Goal: Task Accomplishment & Management: Manage account settings

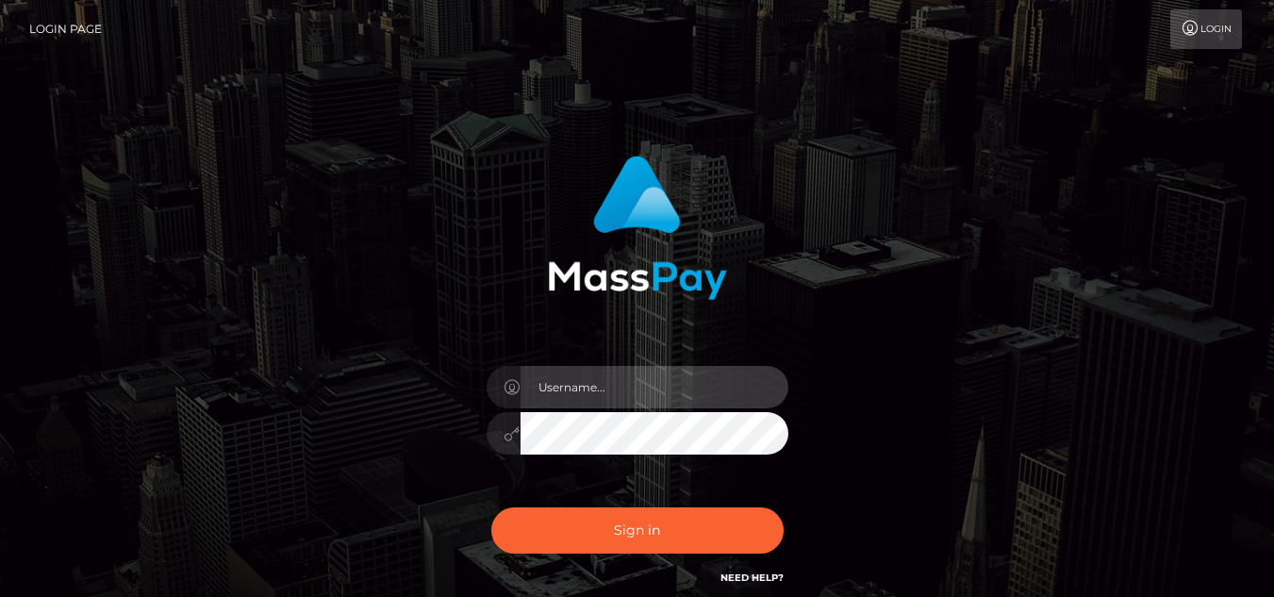
click at [568, 380] on input "text" at bounding box center [655, 387] width 268 height 42
click at [573, 390] on input "text" at bounding box center [655, 387] width 268 height 42
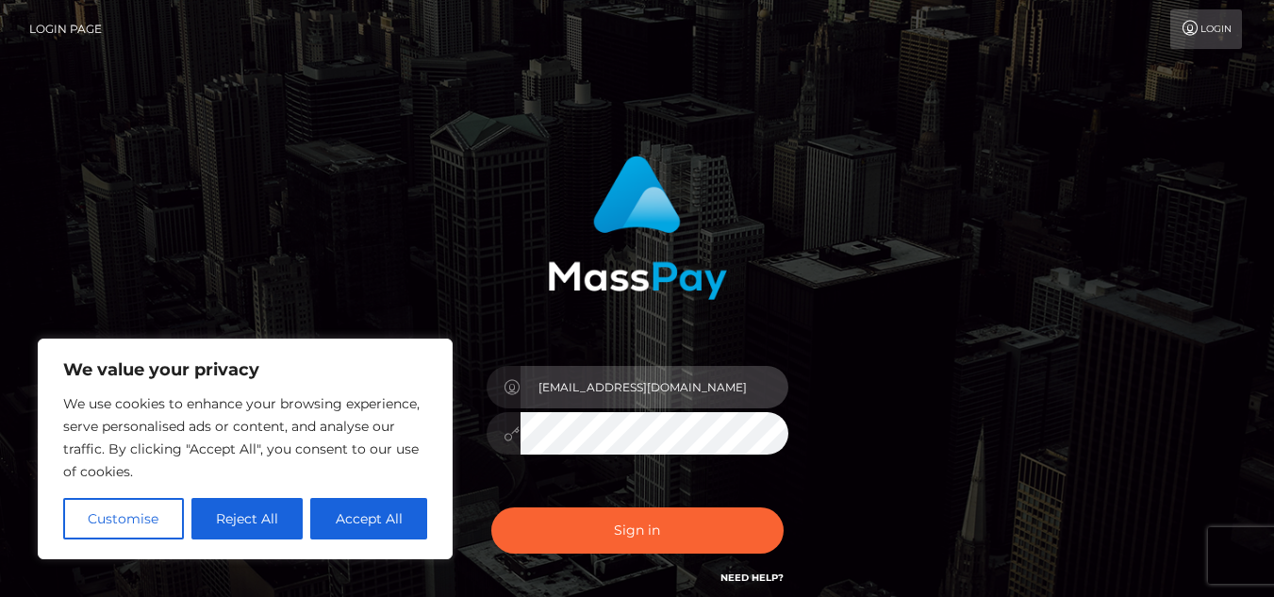
type input "[EMAIL_ADDRESS][DOMAIN_NAME]"
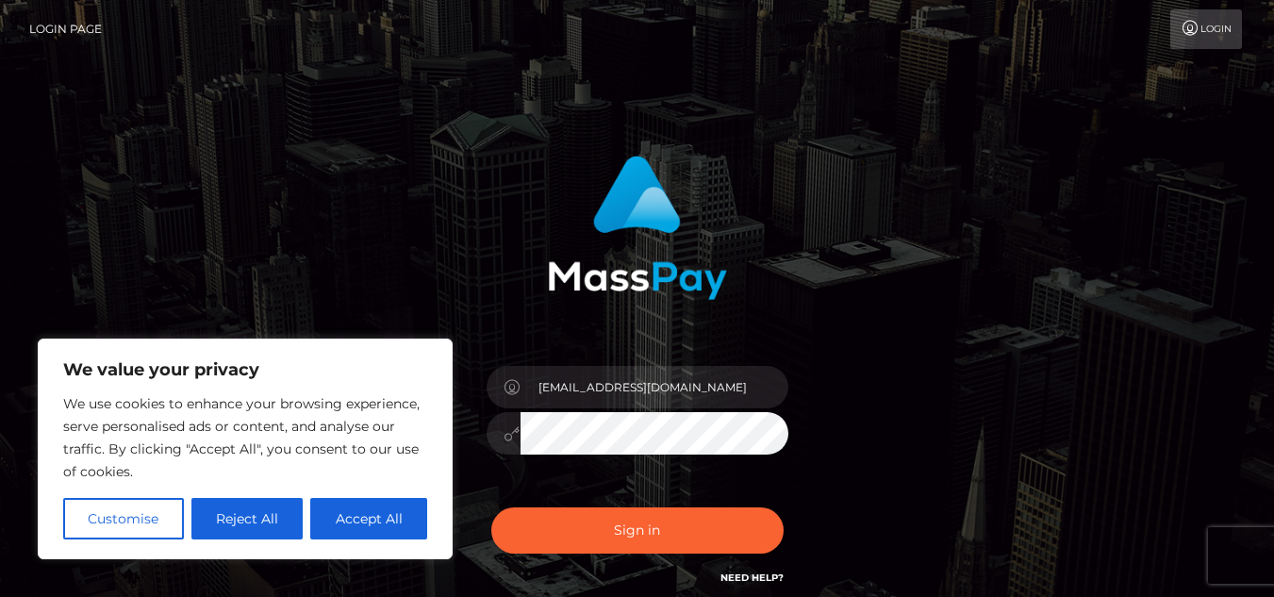
click at [367, 507] on button "Accept All" at bounding box center [368, 518] width 117 height 41
checkbox input "true"
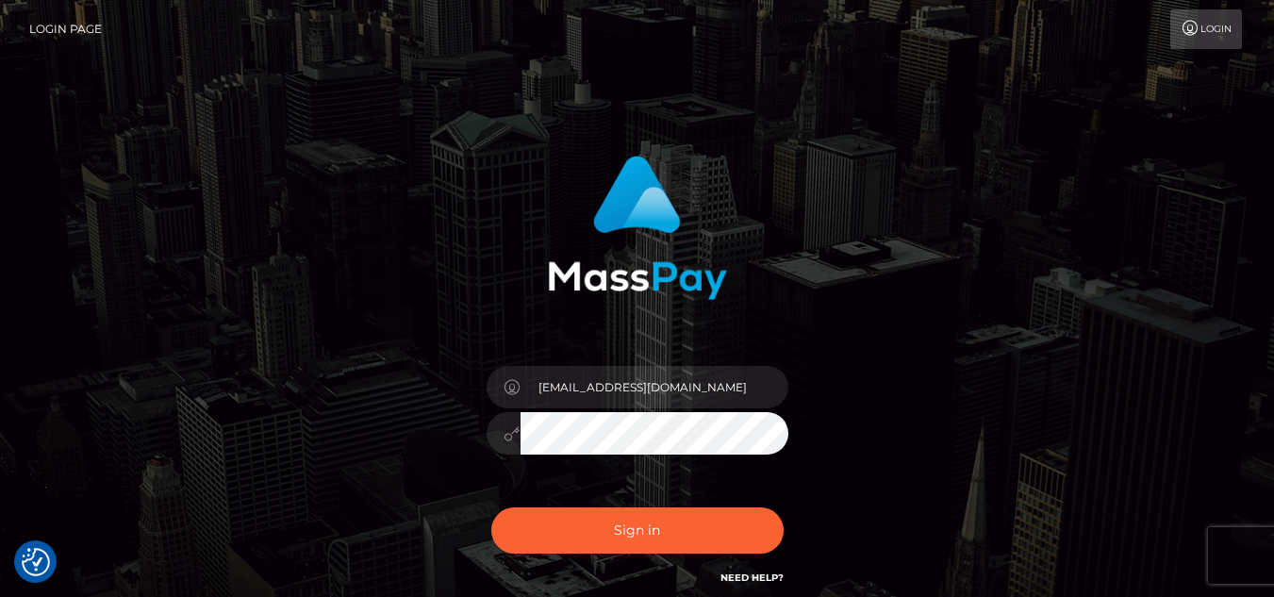
click at [491, 507] on button "Sign in" at bounding box center [637, 530] width 292 height 46
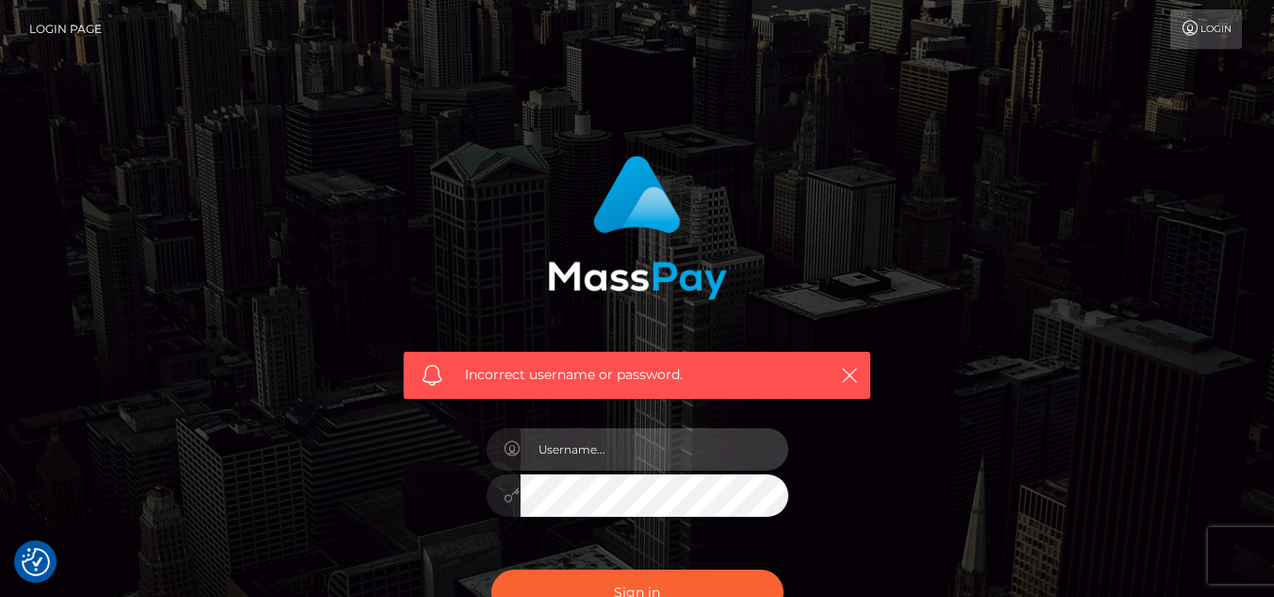
click at [656, 448] on input "text" at bounding box center [655, 449] width 268 height 42
type input "[EMAIL_ADDRESS][DOMAIN_NAME]"
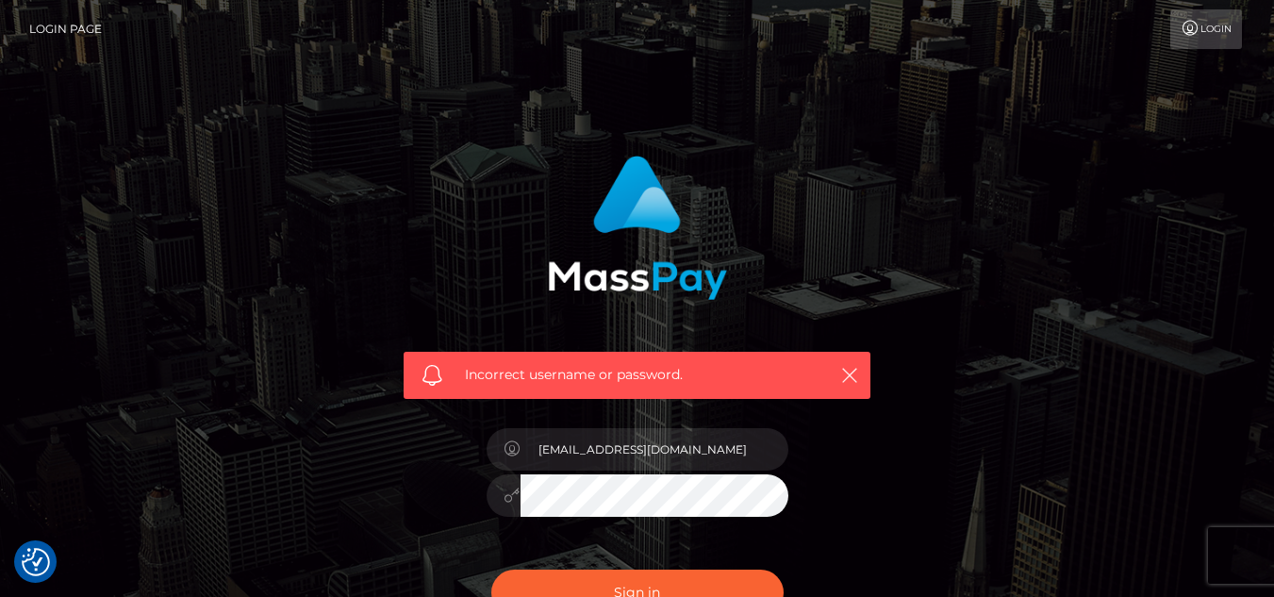
click at [491, 570] on button "Sign in" at bounding box center [637, 593] width 292 height 46
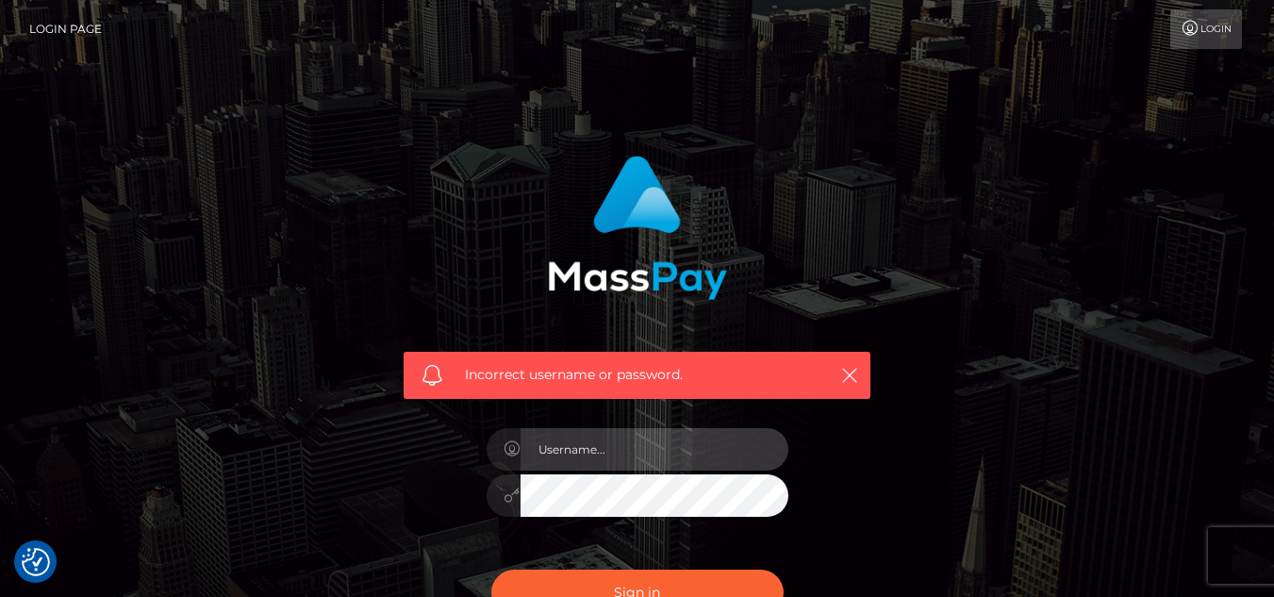
click at [692, 437] on input "text" at bounding box center [655, 449] width 268 height 42
type input "[EMAIL_ADDRESS][DOMAIN_NAME]"
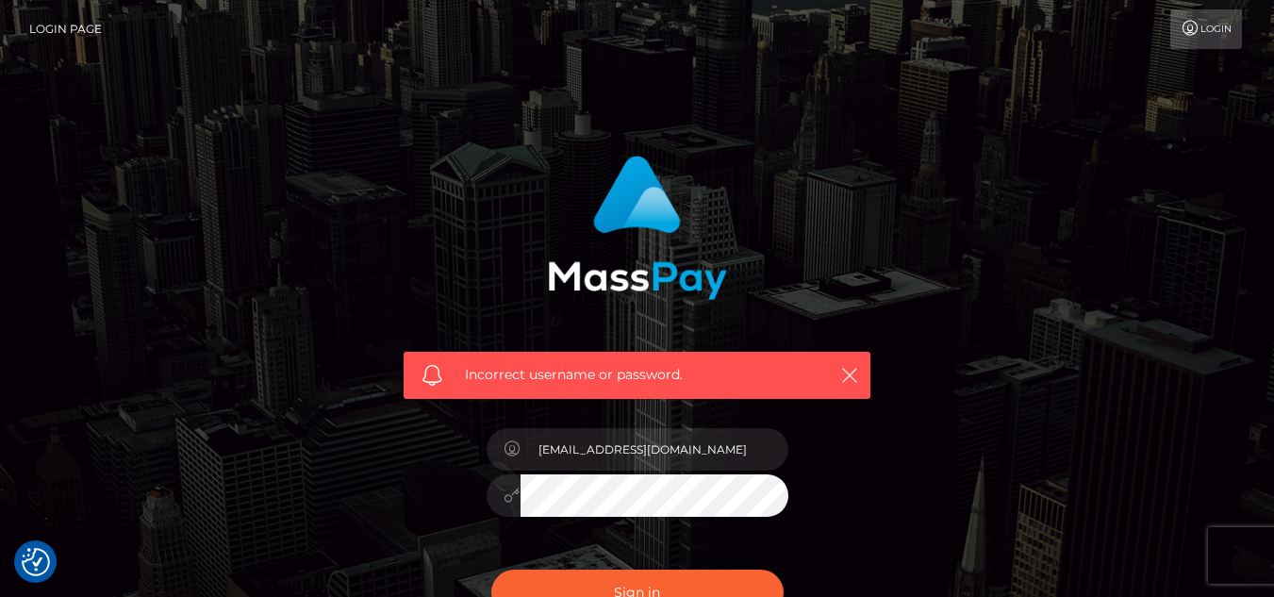
click at [491, 570] on button "Sign in" at bounding box center [637, 593] width 292 height 46
